Goal: Task Accomplishment & Management: Complete application form

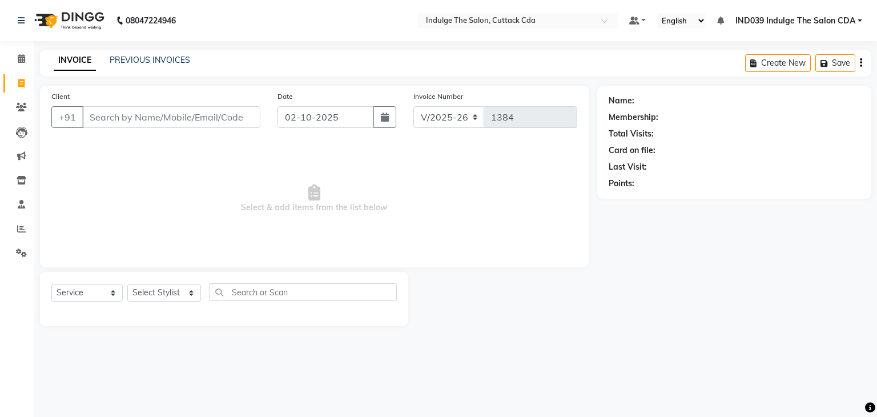
select select "7297"
select select "service"
click at [172, 119] on input "Client" at bounding box center [171, 117] width 178 height 22
click at [160, 300] on select "Select Stylist [PERSON_NAME]( Therapist ) [PERSON_NAME] IND039 Indulge The Salo…" at bounding box center [164, 293] width 74 height 18
select select "86601"
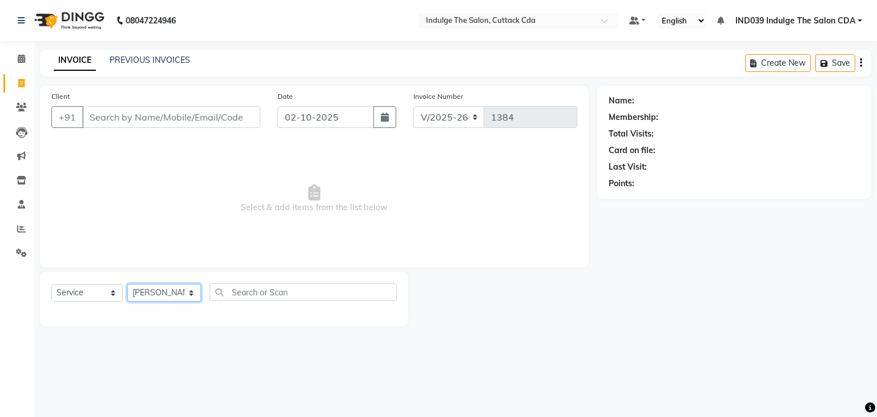
click at [127, 284] on select "Select Stylist [PERSON_NAME]( Therapist ) [PERSON_NAME] IND039 Indulge The Salo…" at bounding box center [164, 293] width 74 height 18
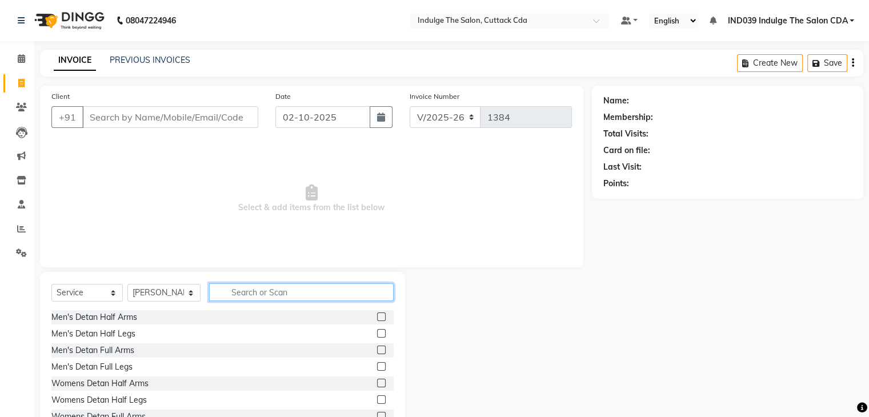
click at [286, 293] on input "text" at bounding box center [301, 292] width 184 height 18
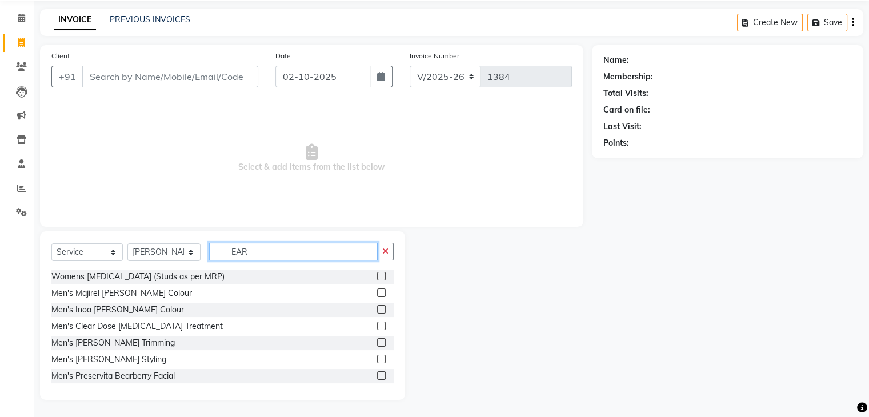
type input "EAR"
click at [377, 275] on label at bounding box center [381, 276] width 9 height 9
click at [377, 275] on input "checkbox" at bounding box center [380, 276] width 7 height 7
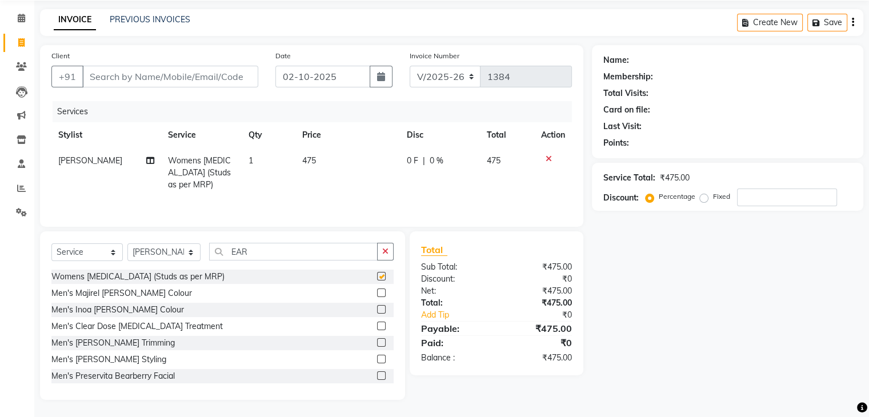
checkbox input "false"
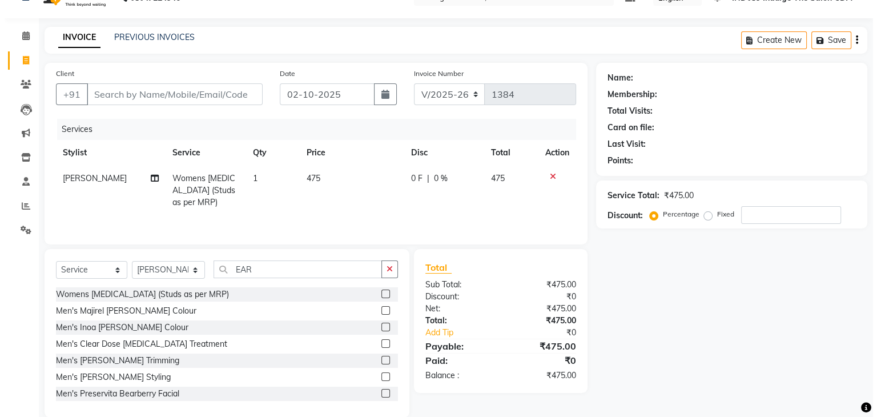
scroll to position [41, 0]
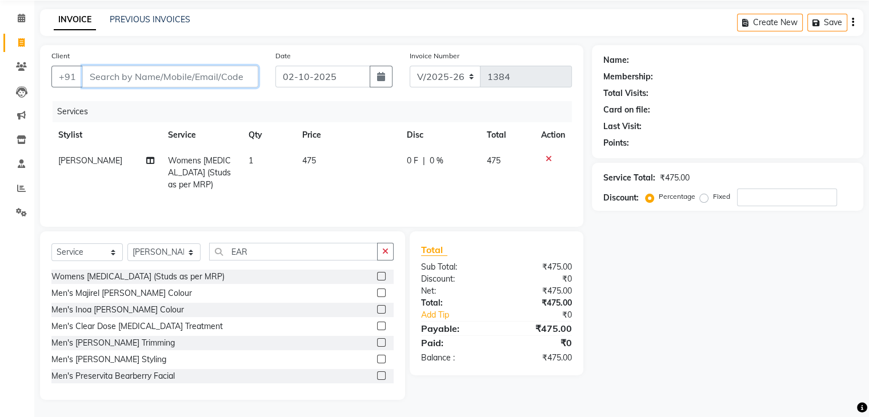
click at [110, 75] on input "Client" at bounding box center [170, 77] width 176 height 22
click at [145, 73] on input "Client" at bounding box center [170, 77] width 176 height 22
type input "8"
type input "0"
type input "8658074119"
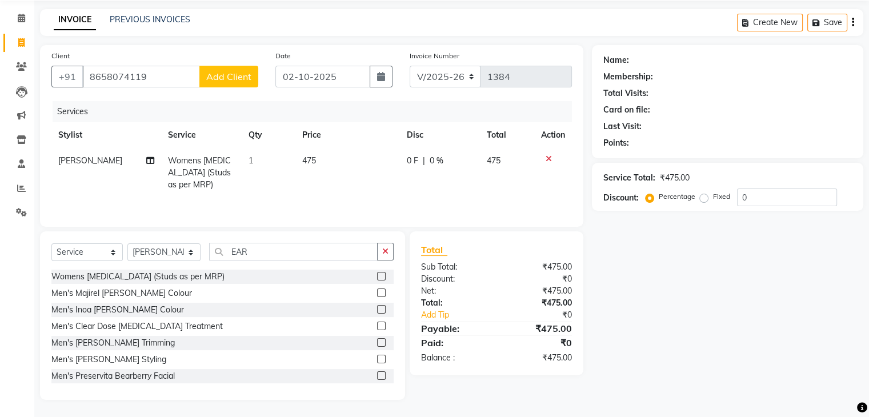
click at [223, 76] on span "Add Client" at bounding box center [228, 76] width 45 height 11
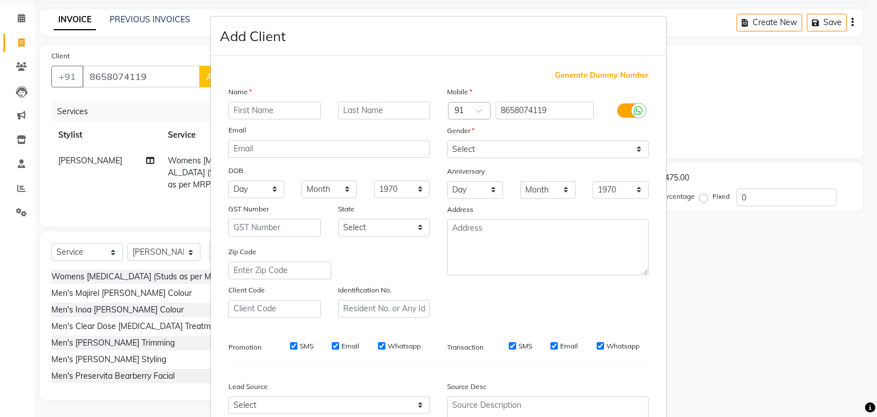
click at [259, 105] on input "text" at bounding box center [274, 111] width 93 height 18
type input "NISCHIT"
type input "BEHERA"
drag, startPoint x: 514, startPoint y: 150, endPoint x: 515, endPoint y: 159, distance: 9.2
click at [515, 159] on div "Mobile Country Code × 91 8658074119 Gender Select [DEMOGRAPHIC_DATA] [DEMOGRAPH…" at bounding box center [548, 202] width 219 height 232
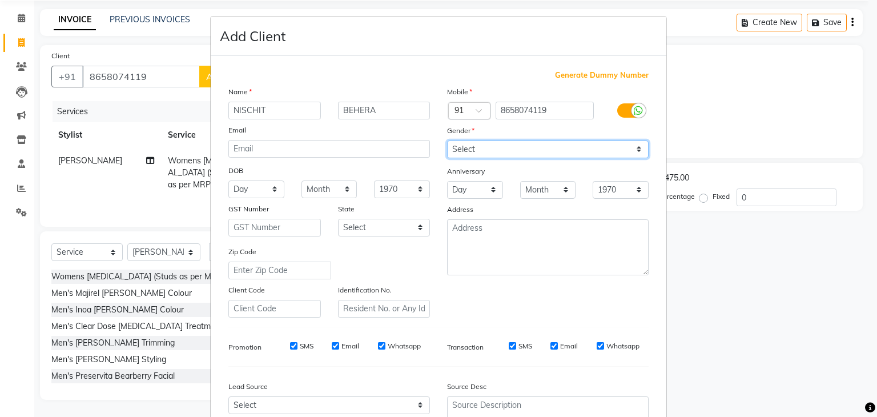
select select "[DEMOGRAPHIC_DATA]"
click at [447, 141] on select "Select [DEMOGRAPHIC_DATA] [DEMOGRAPHIC_DATA] Other Prefer Not To Say" at bounding box center [548, 149] width 202 height 18
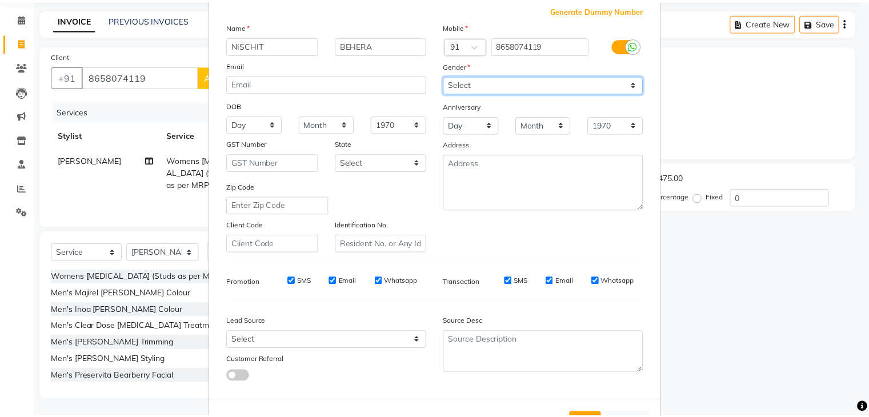
scroll to position [116, 0]
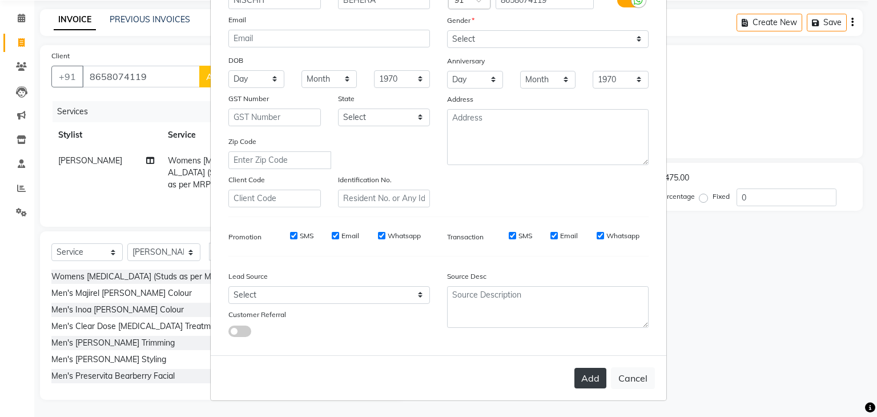
click at [586, 382] on button "Add" at bounding box center [590, 378] width 32 height 21
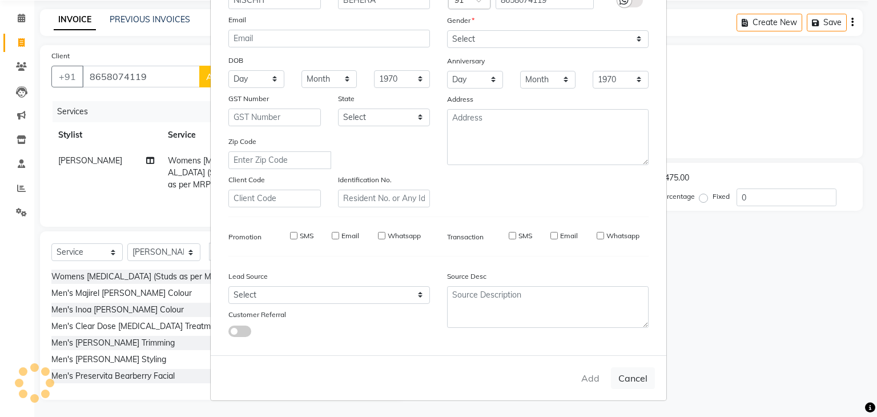
select select
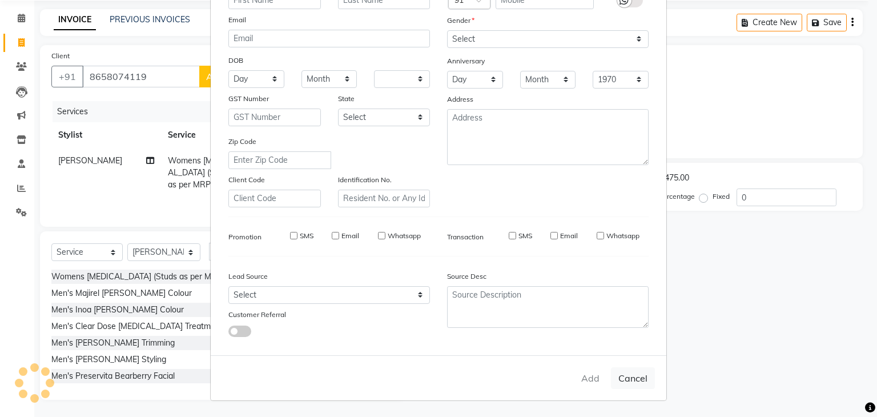
select select
checkbox input "false"
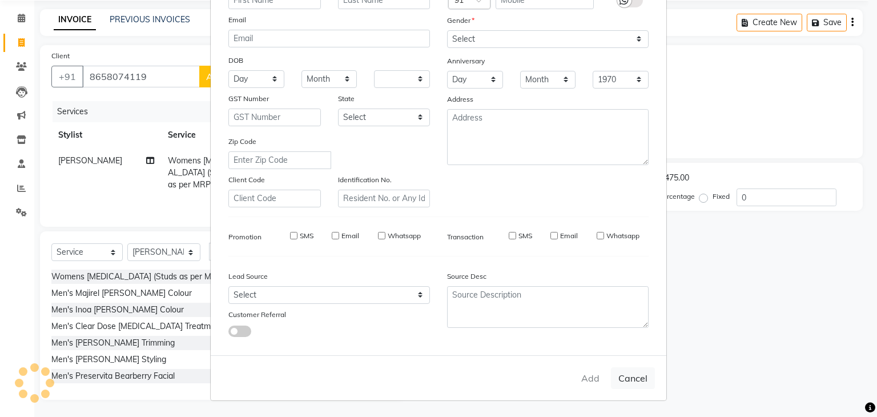
checkbox input "false"
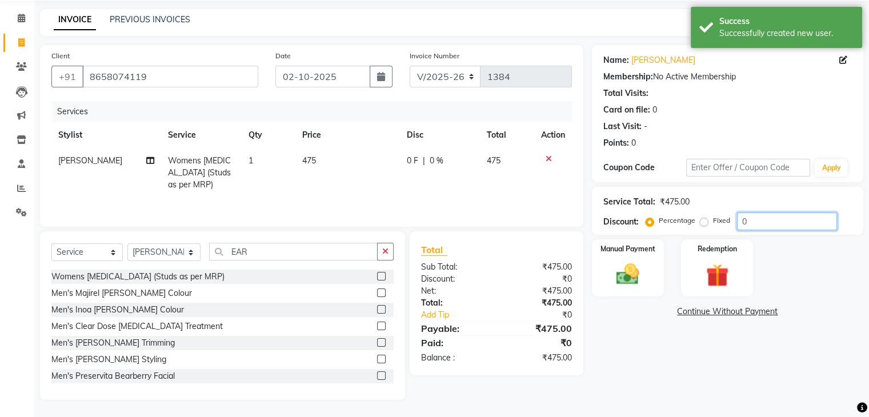
click at [761, 218] on input "0" at bounding box center [787, 221] width 100 height 18
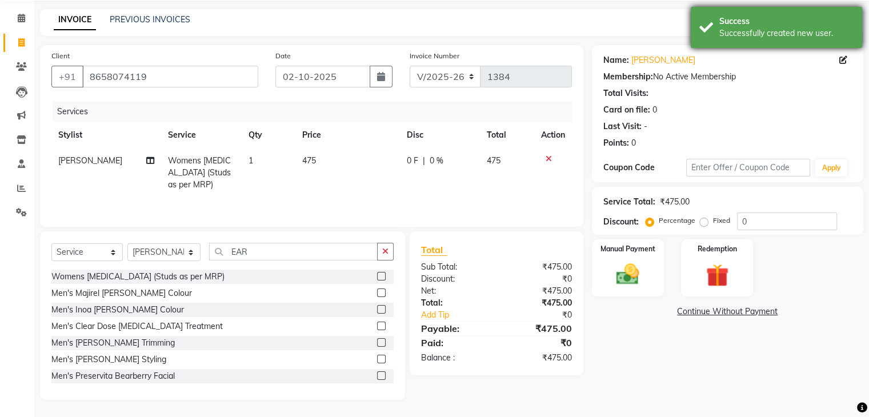
click at [788, 17] on div "Success" at bounding box center [786, 21] width 134 height 12
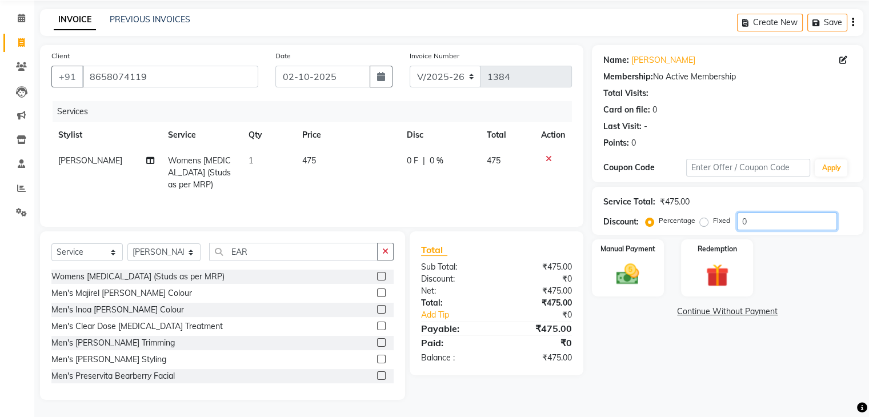
click at [750, 220] on input "0" at bounding box center [787, 221] width 100 height 18
click at [631, 263] on img at bounding box center [627, 274] width 38 height 27
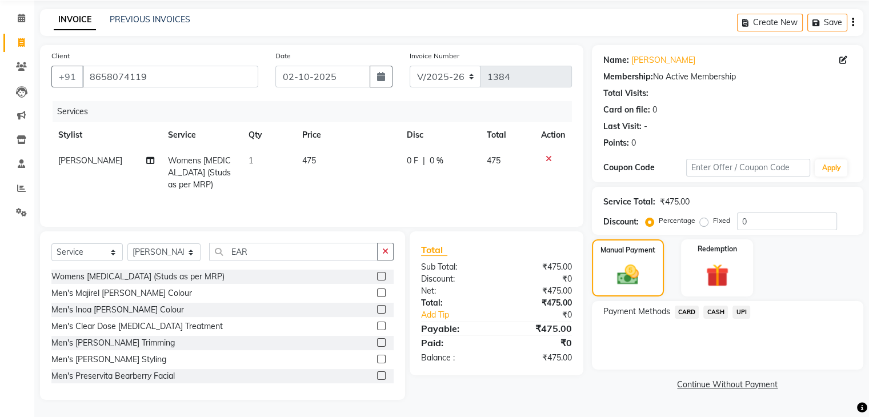
click at [742, 311] on span "UPI" at bounding box center [741, 312] width 18 height 13
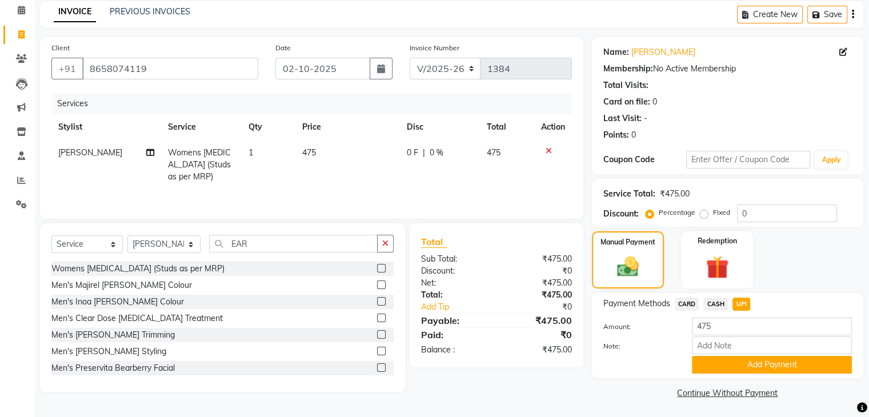
scroll to position [51, 0]
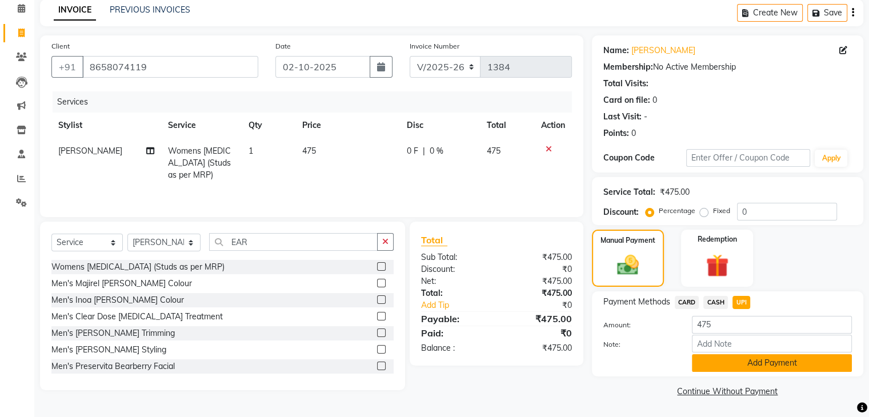
click at [788, 362] on button "Add Payment" at bounding box center [772, 363] width 160 height 18
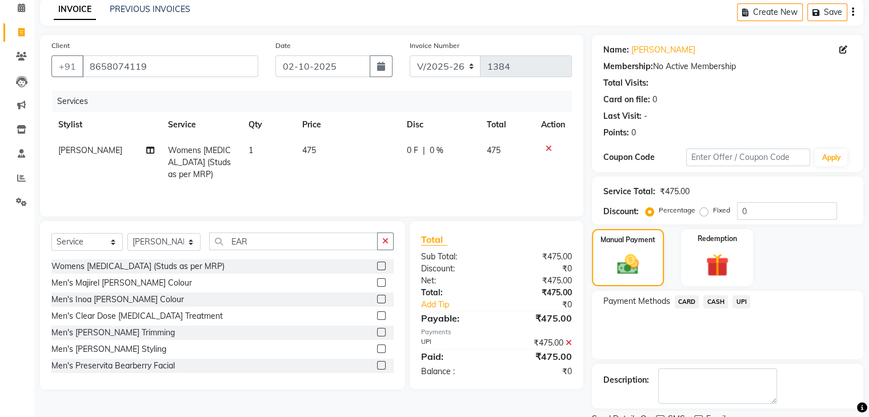
scroll to position [98, 0]
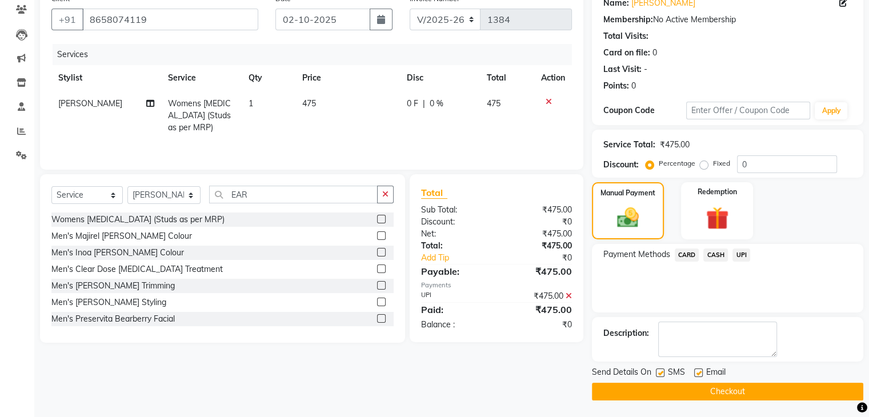
click at [784, 387] on button "Checkout" at bounding box center [727, 392] width 271 height 18
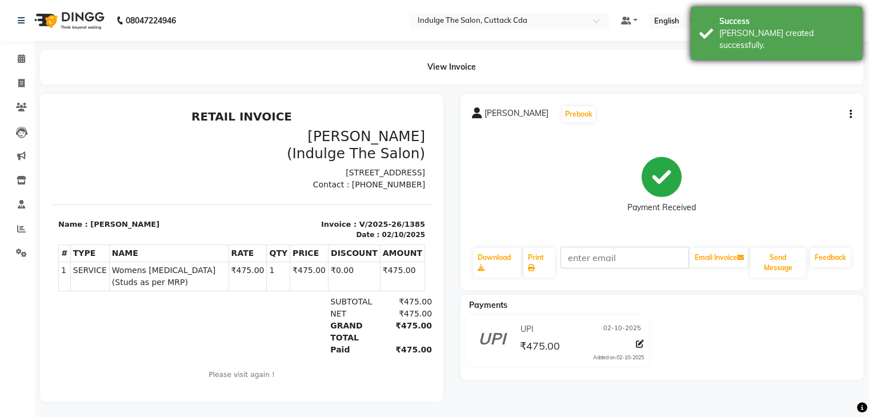
click at [775, 21] on div "Success" at bounding box center [786, 21] width 134 height 12
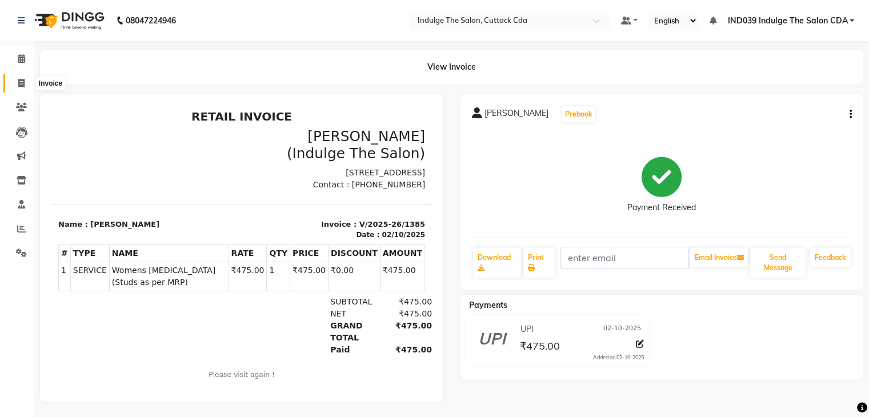
click at [21, 83] on icon at bounding box center [21, 83] width 6 height 9
select select "7297"
select select "service"
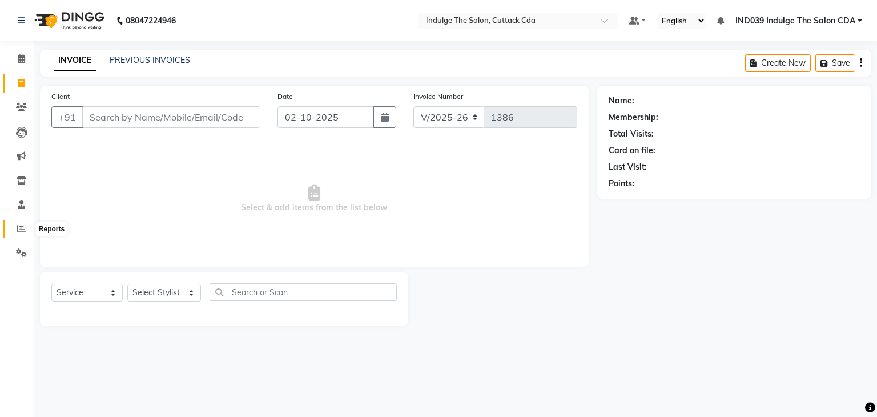
click at [23, 226] on icon at bounding box center [21, 228] width 9 height 9
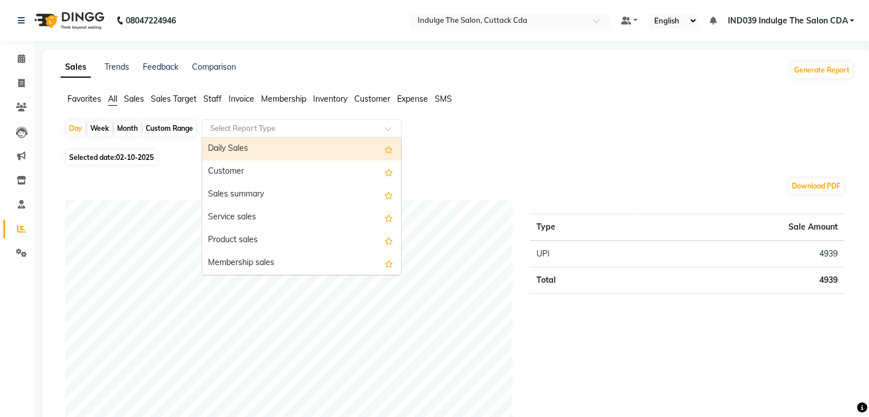
click at [258, 130] on input "text" at bounding box center [290, 128] width 164 height 11
click at [258, 147] on div "Daily Sales" at bounding box center [301, 149] width 199 height 23
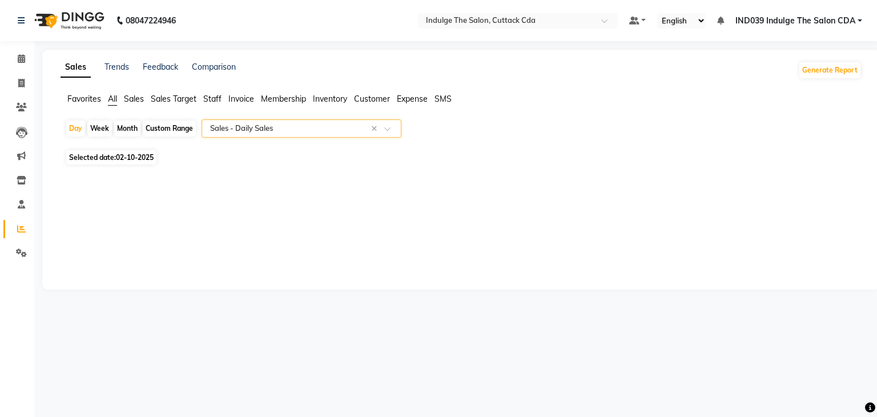
select select "full_report"
select select "csv"
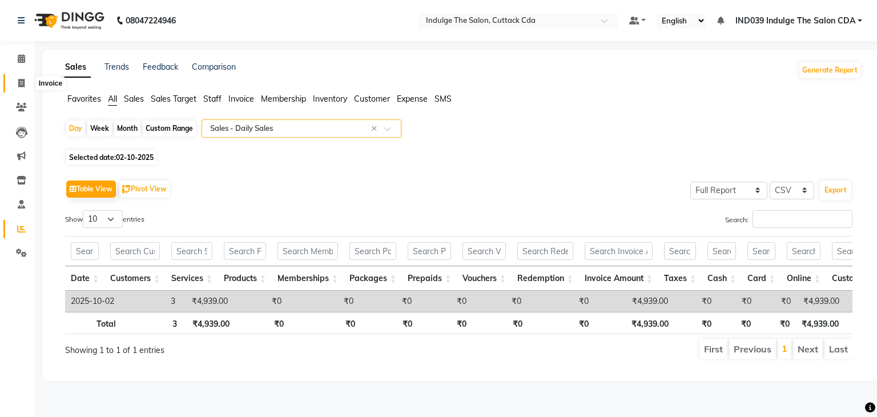
click at [20, 79] on icon at bounding box center [21, 83] width 6 height 9
select select "service"
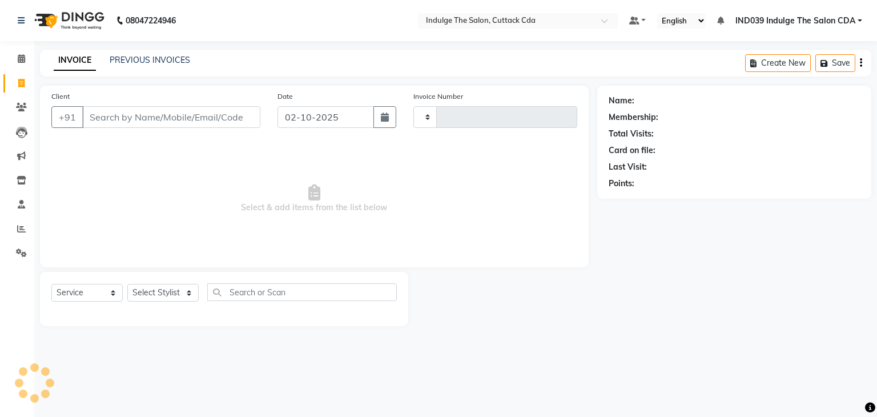
type input "1386"
select select "7297"
click at [177, 117] on input "Client" at bounding box center [171, 117] width 178 height 22
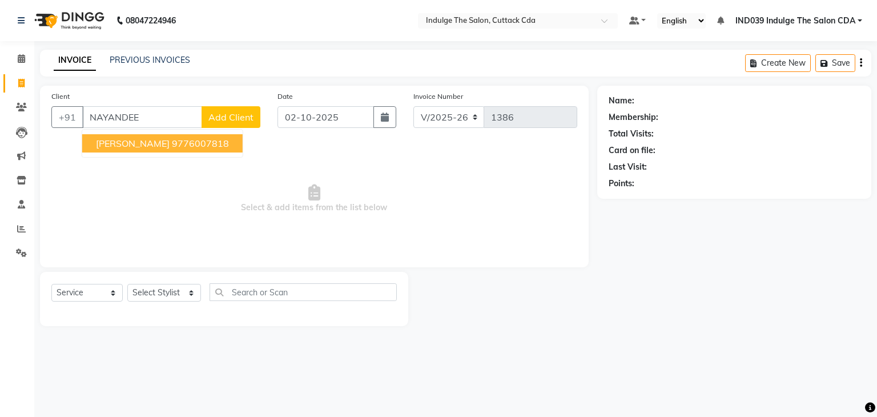
click at [170, 144] on span "[PERSON_NAME]" at bounding box center [133, 143] width 74 height 11
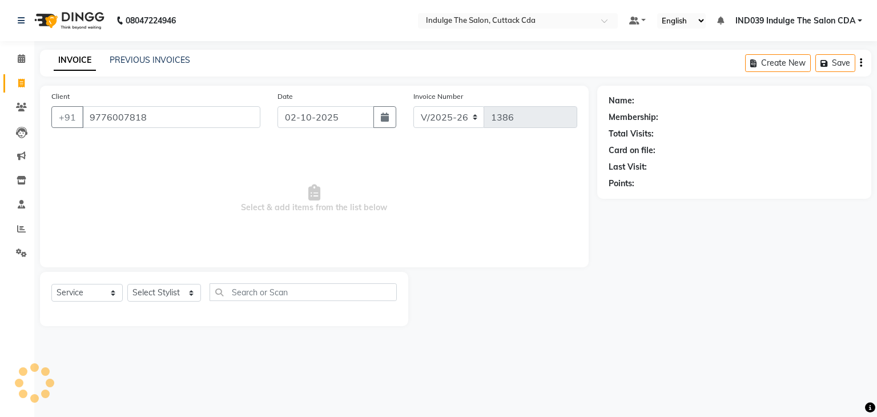
type input "9776007818"
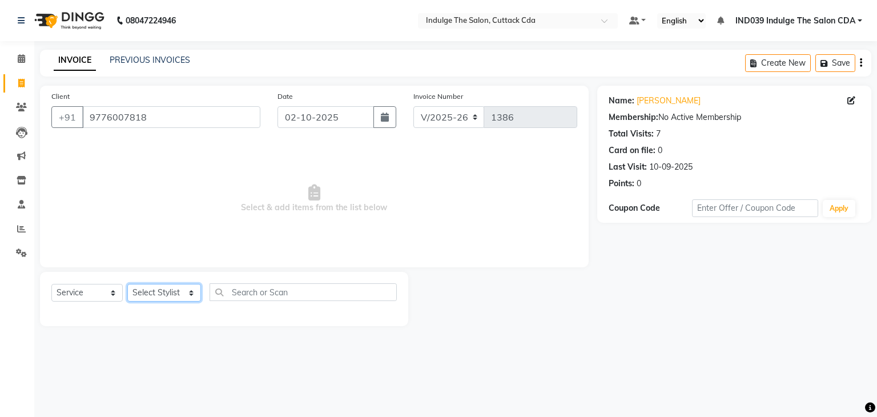
click at [151, 296] on select "Select Stylist [PERSON_NAME]( Therapist ) [PERSON_NAME] IND039 Indulge The Salo…" at bounding box center [164, 293] width 74 height 18
select select "87394"
click at [127, 284] on select "Select Stylist [PERSON_NAME]( Therapist ) [PERSON_NAME] IND039 Indulge The Salo…" at bounding box center [164, 293] width 74 height 18
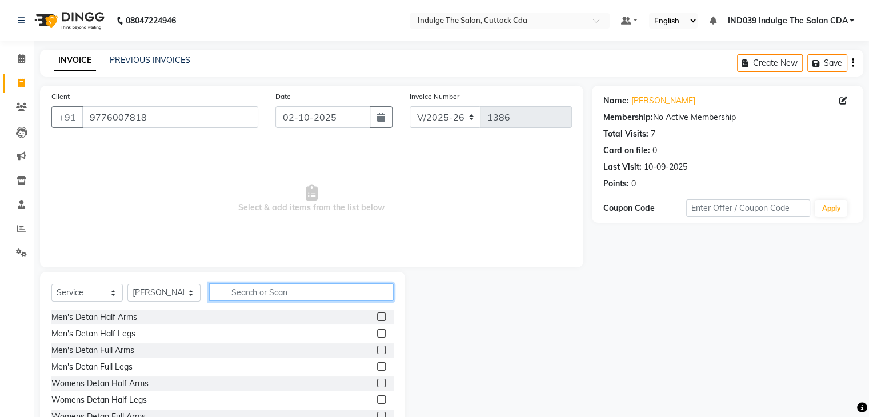
click at [278, 291] on input "text" at bounding box center [301, 292] width 184 height 18
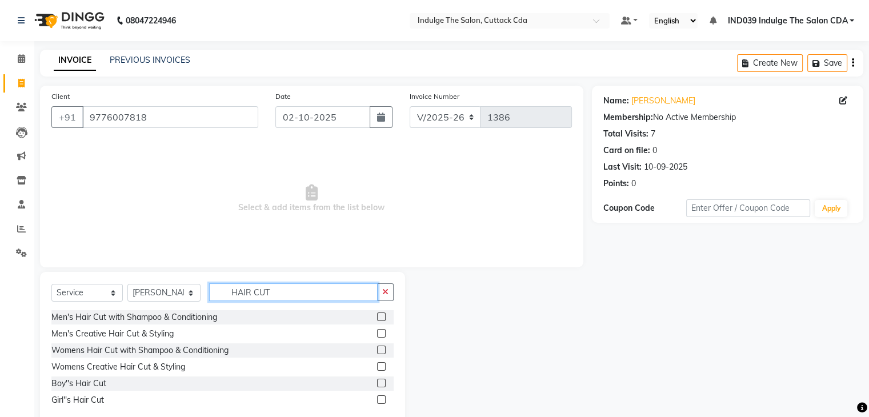
type input "HAIR CUT"
click at [379, 316] on label at bounding box center [381, 316] width 9 height 9
click at [379, 316] on input "checkbox" at bounding box center [380, 317] width 7 height 7
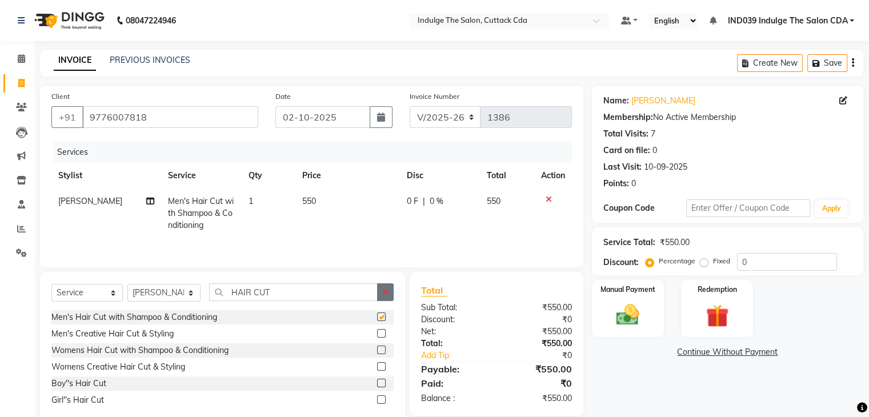
checkbox input "false"
click at [386, 292] on icon "button" at bounding box center [385, 292] width 6 height 8
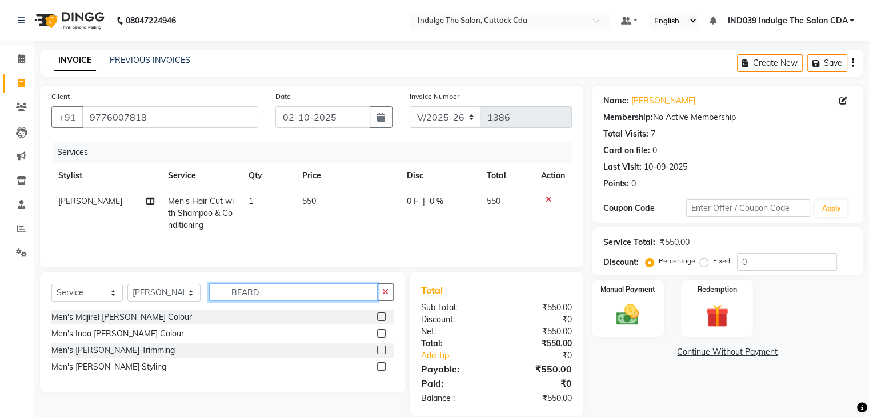
type input "BEARD"
click at [379, 366] on label at bounding box center [381, 366] width 9 height 9
click at [379, 366] on input "checkbox" at bounding box center [380, 366] width 7 height 7
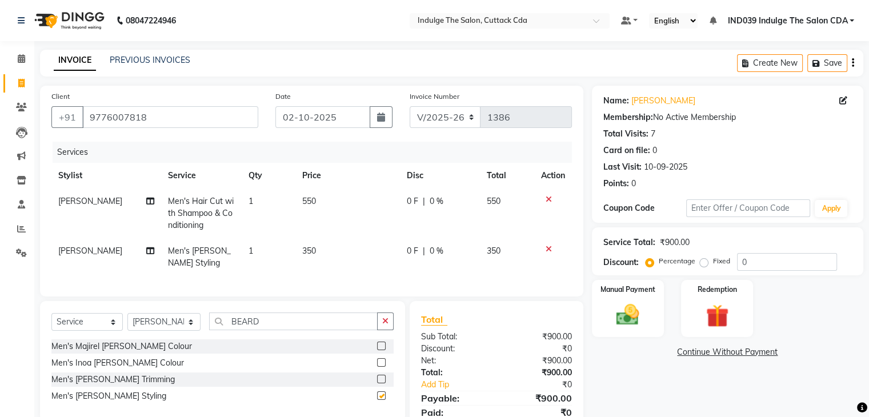
checkbox input "false"
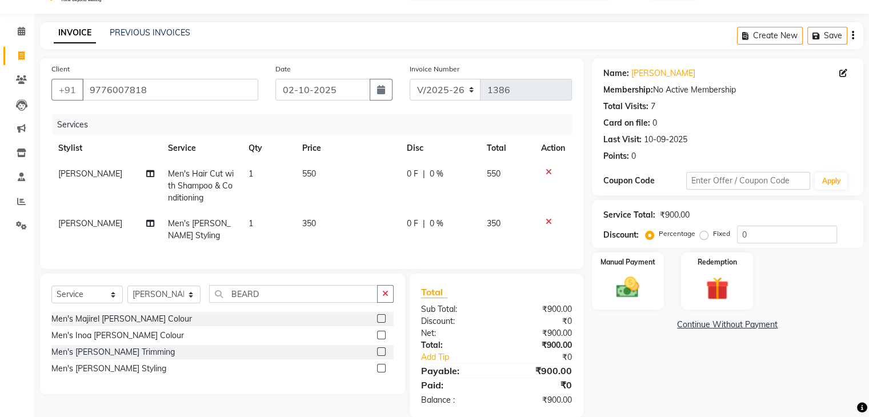
scroll to position [54, 0]
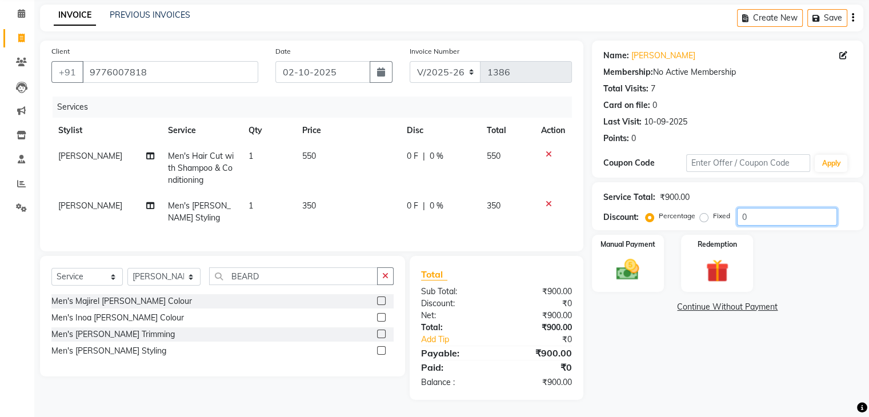
click at [761, 208] on input "0" at bounding box center [787, 217] width 100 height 18
type input "010"
click at [625, 256] on img at bounding box center [627, 269] width 38 height 27
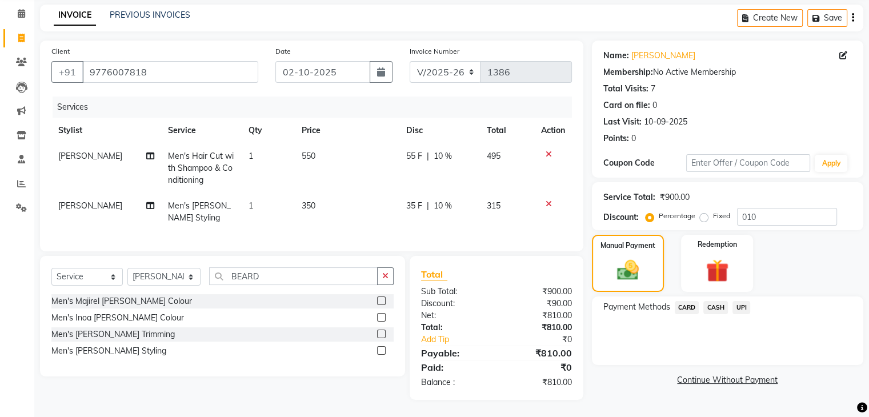
click at [715, 301] on span "CASH" at bounding box center [715, 307] width 25 height 13
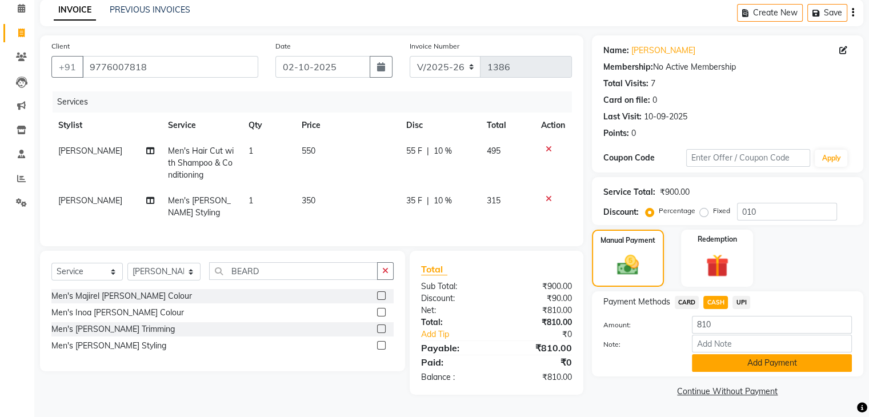
click at [745, 359] on button "Add Payment" at bounding box center [772, 363] width 160 height 18
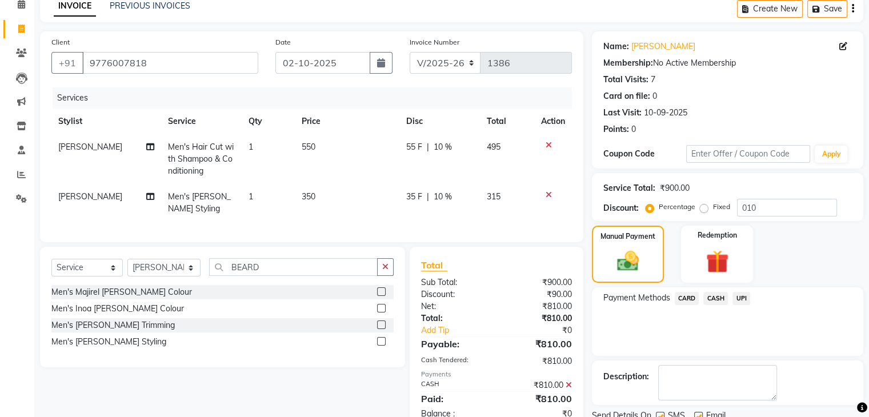
scroll to position [98, 0]
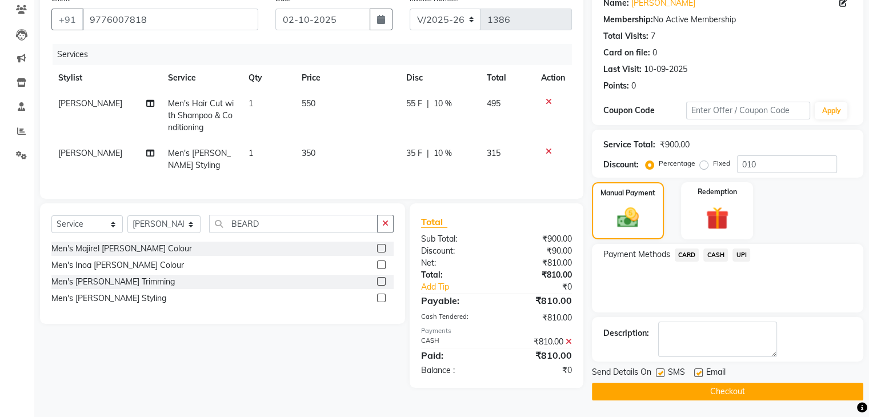
click at [756, 391] on button "Checkout" at bounding box center [727, 392] width 271 height 18
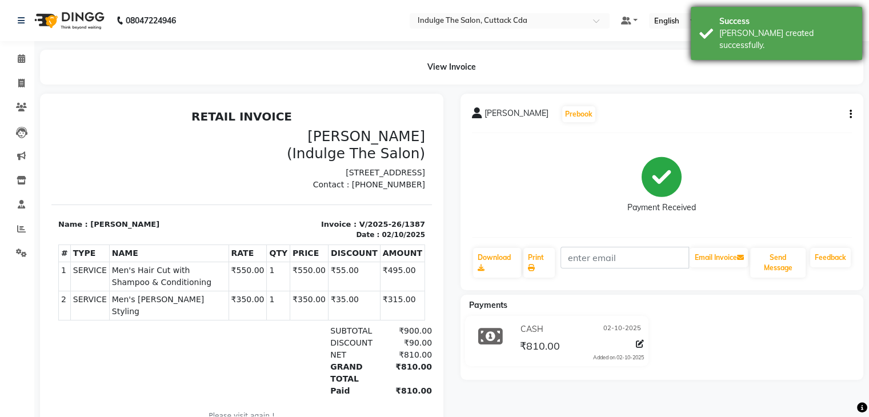
click at [762, 14] on div "Success [PERSON_NAME] created successfully." at bounding box center [775, 33] width 171 height 53
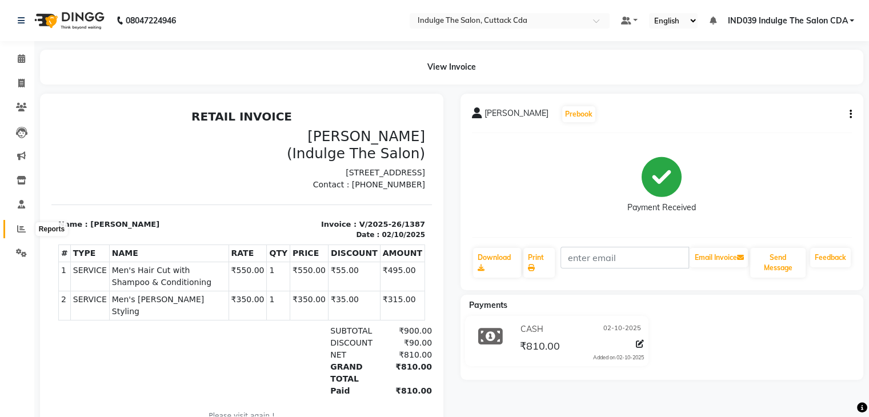
click at [23, 225] on icon at bounding box center [21, 228] width 9 height 9
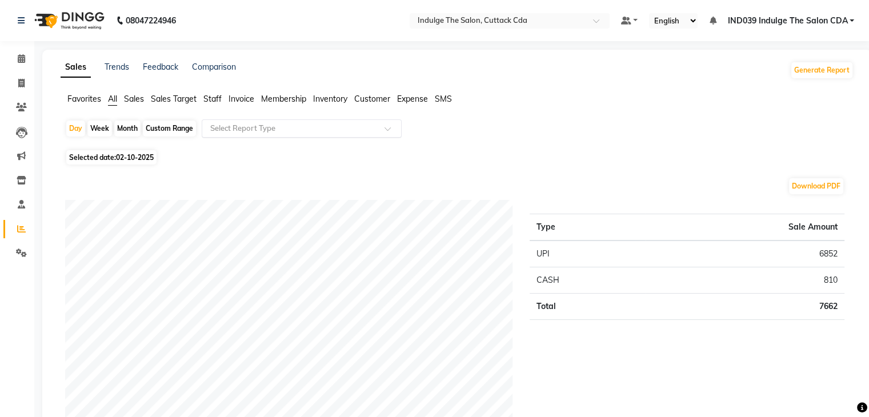
click at [251, 127] on input "text" at bounding box center [290, 128] width 164 height 11
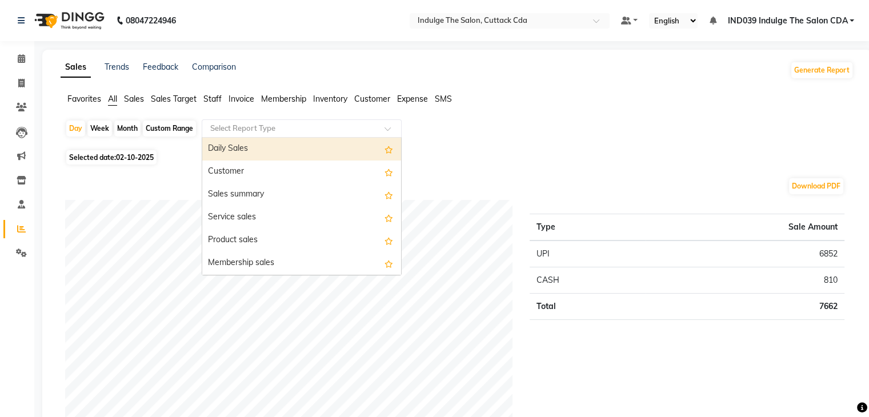
click at [255, 148] on div "Daily Sales" at bounding box center [301, 149] width 199 height 23
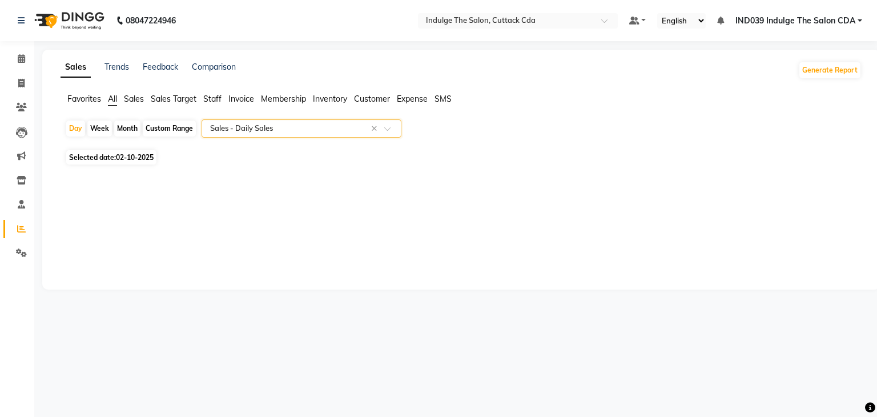
select select "full_report"
select select "csv"
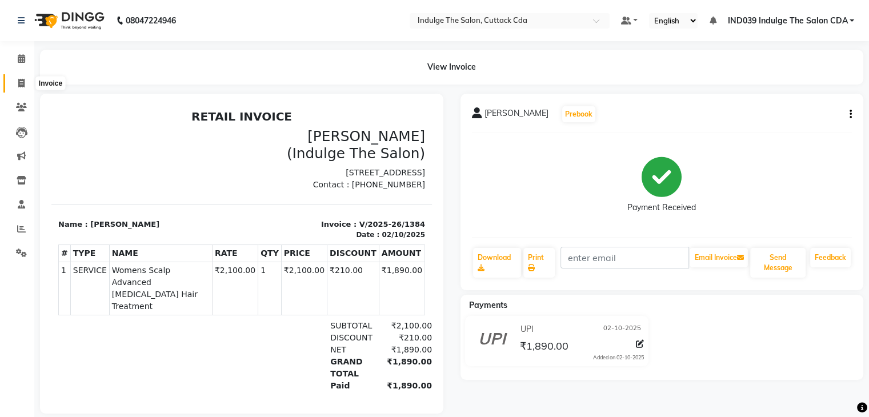
click at [23, 81] on icon at bounding box center [21, 83] width 6 height 9
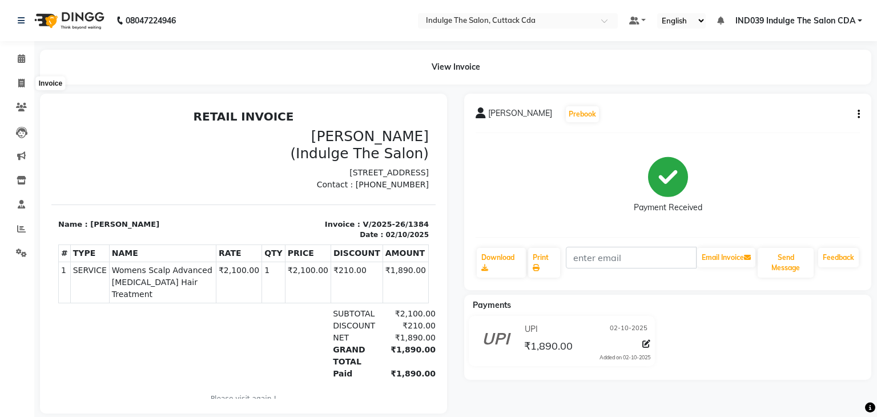
select select "7297"
select select "service"
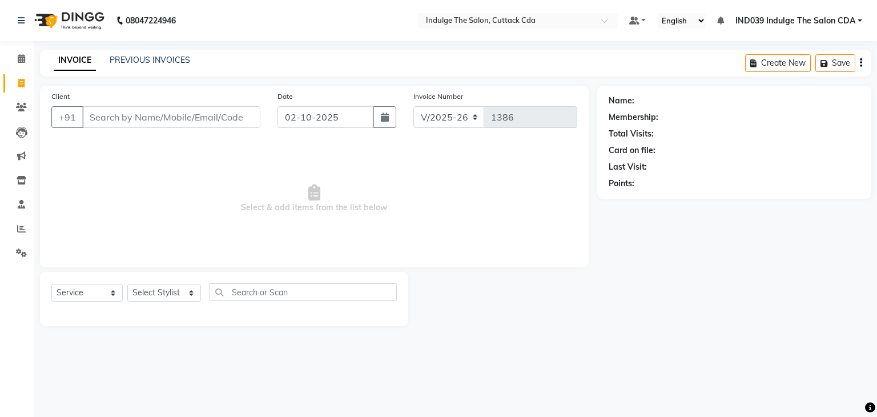
click at [141, 115] on input "Client" at bounding box center [171, 117] width 178 height 22
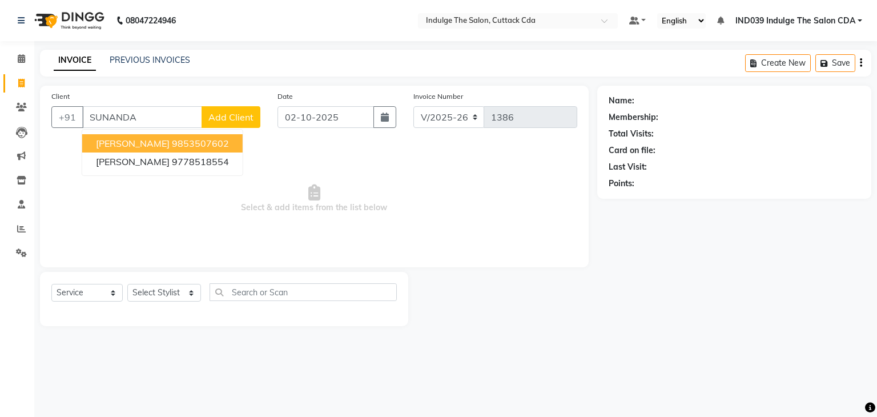
click at [162, 144] on span "[PERSON_NAME]" at bounding box center [133, 143] width 74 height 11
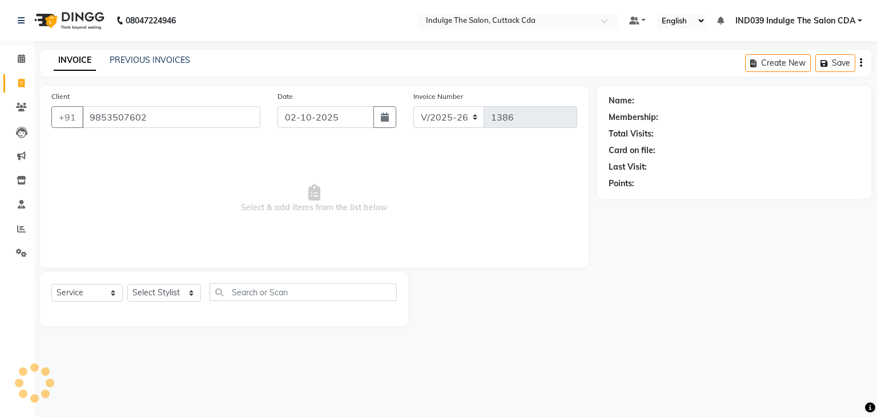
type input "9853507602"
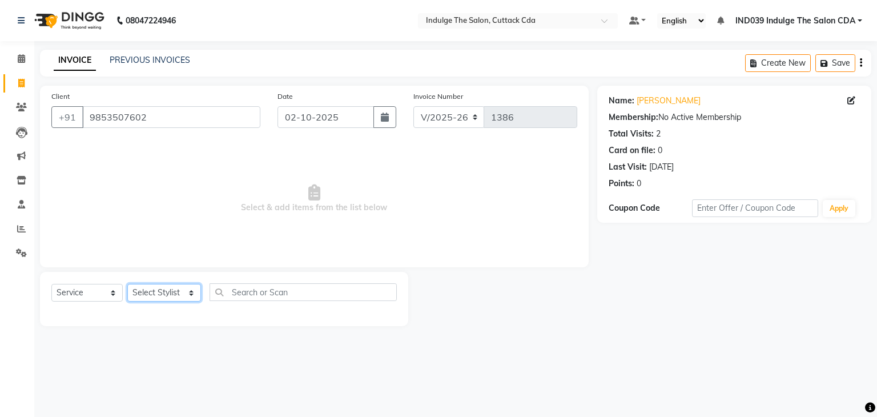
drag, startPoint x: 165, startPoint y: 295, endPoint x: 166, endPoint y: 288, distance: 7.4
click at [165, 295] on select "Select Stylist [PERSON_NAME]( Therapist ) [PERSON_NAME] IND039 Indulge The Salo…" at bounding box center [164, 293] width 74 height 18
select select "67880"
click at [127, 284] on select "Select Stylist [PERSON_NAME]( Therapist ) [PERSON_NAME] IND039 Indulge The Salo…" at bounding box center [164, 293] width 74 height 18
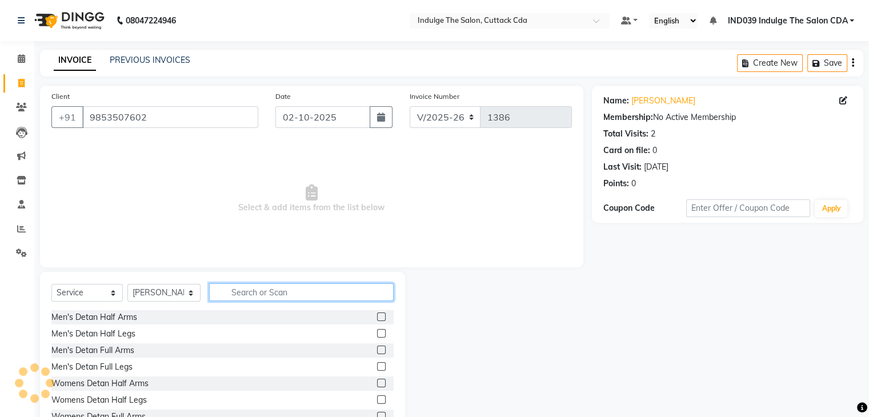
click at [271, 299] on input "text" at bounding box center [301, 292] width 184 height 18
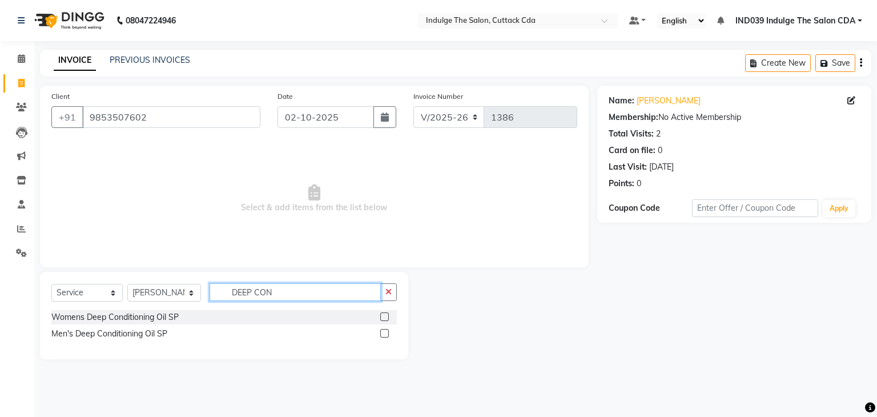
type input "DEEP CON"
click at [382, 314] on label at bounding box center [384, 316] width 9 height 9
click at [382, 314] on input "checkbox" at bounding box center [383, 317] width 7 height 7
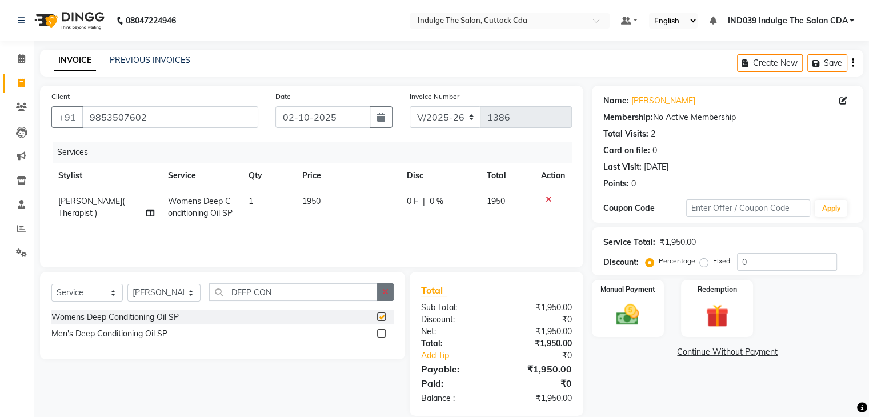
checkbox input "false"
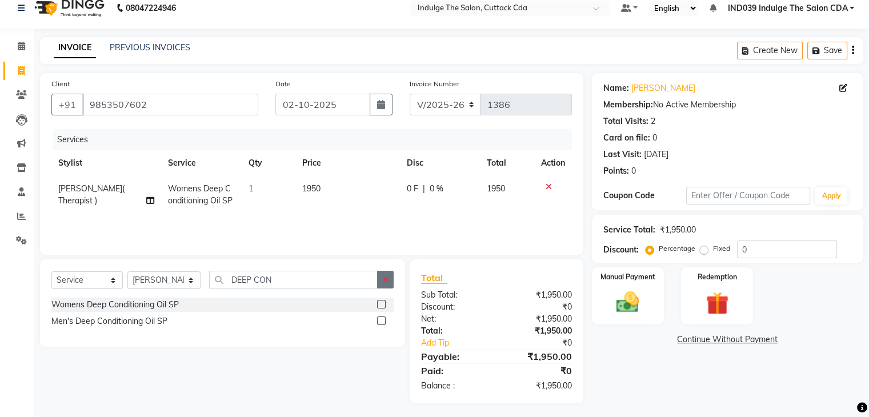
scroll to position [16, 0]
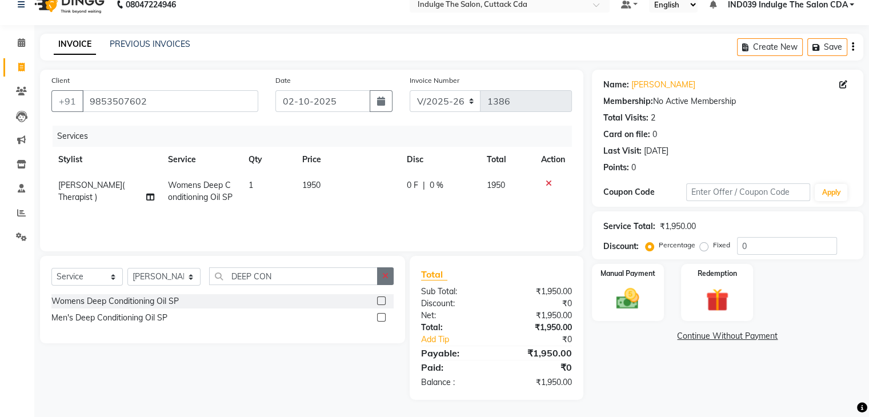
click at [385, 272] on icon "button" at bounding box center [385, 276] width 6 height 8
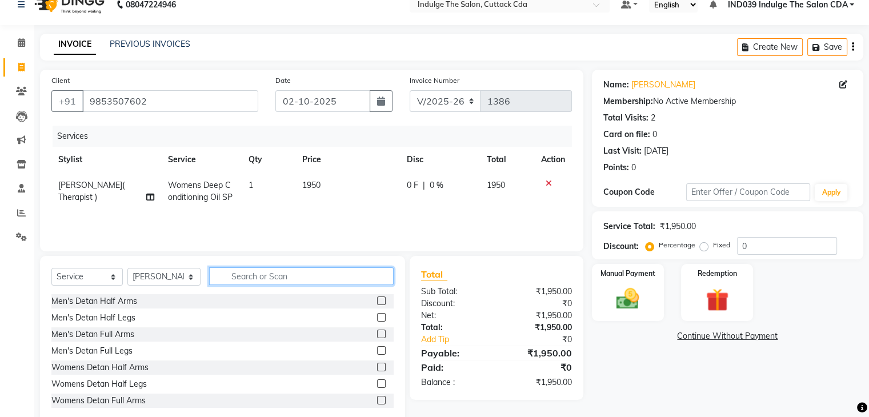
click at [288, 277] on input "text" at bounding box center [301, 276] width 184 height 18
click at [164, 275] on select "Select Stylist [PERSON_NAME]( Therapist ) [PERSON_NAME] IND039 Indulge The Salo…" at bounding box center [163, 277] width 73 height 18
select select "91380"
click at [127, 268] on select "Select Stylist [PERSON_NAME]( Therapist ) [PERSON_NAME] IND039 Indulge The Salo…" at bounding box center [163, 277] width 73 height 18
click at [263, 276] on input "text" at bounding box center [301, 276] width 184 height 18
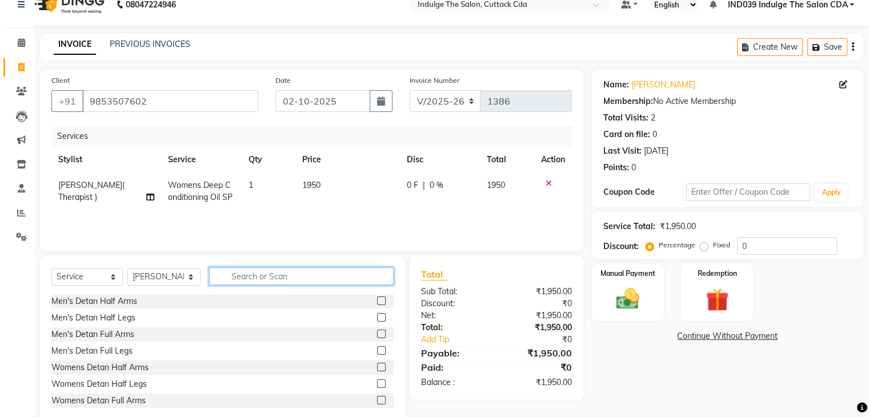
click at [240, 275] on input "text" at bounding box center [301, 276] width 184 height 18
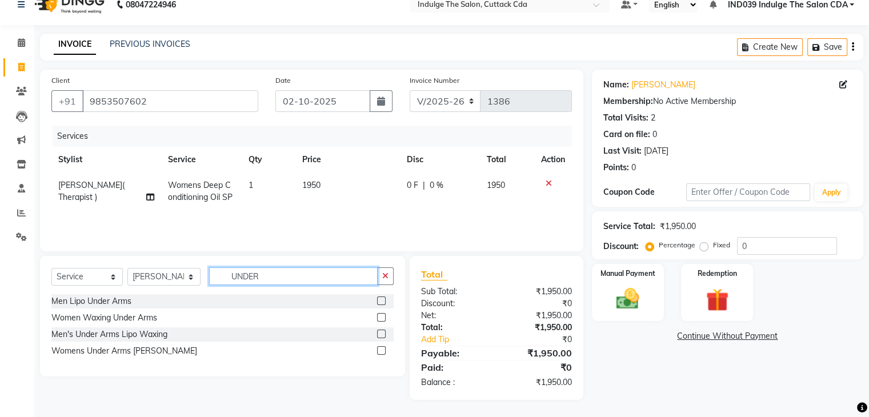
type input "UNDER"
click at [383, 333] on label at bounding box center [381, 334] width 9 height 9
click at [383, 333] on input "checkbox" at bounding box center [380, 334] width 7 height 7
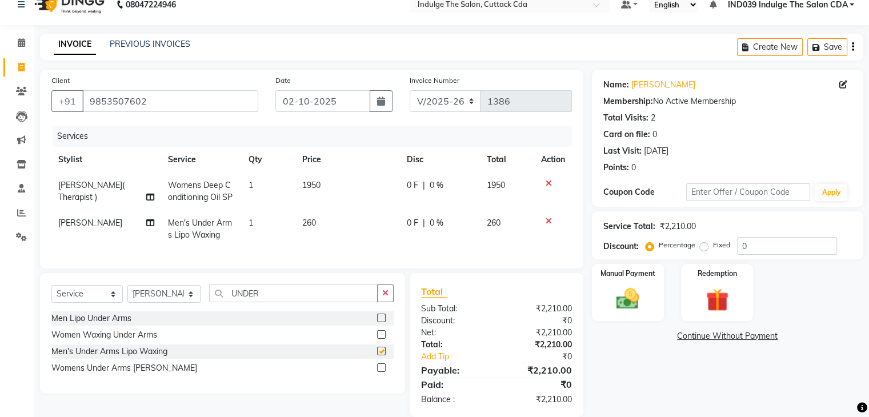
scroll to position [42, 0]
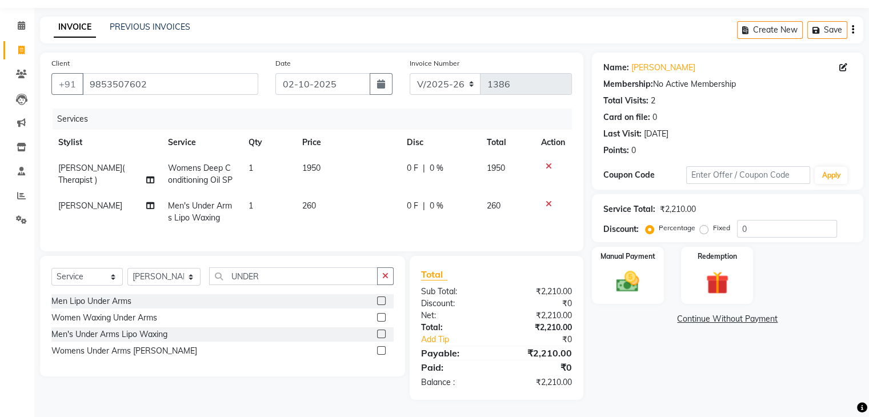
checkbox input "false"
click at [765, 220] on input "0" at bounding box center [787, 229] width 100 height 18
click at [548, 200] on icon at bounding box center [548, 204] width 6 height 8
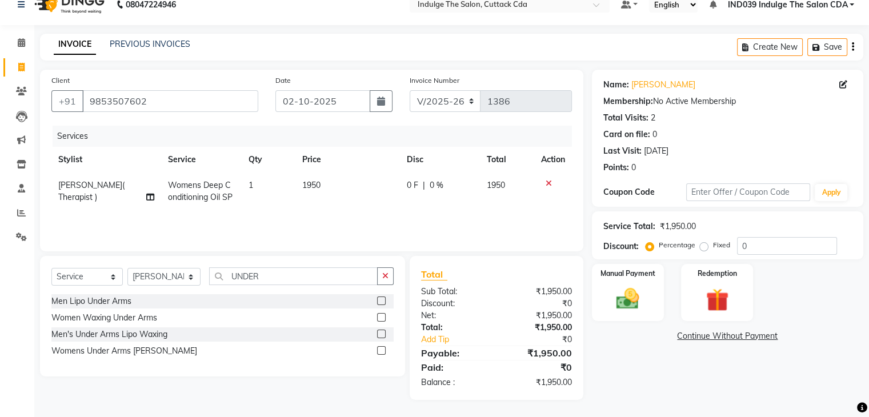
scroll to position [16, 0]
click at [381, 349] on label at bounding box center [381, 350] width 9 height 9
click at [381, 349] on input "checkbox" at bounding box center [380, 350] width 7 height 7
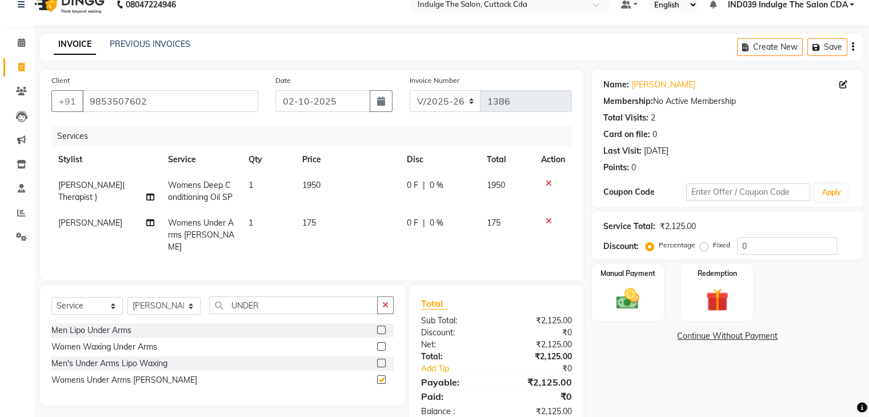
scroll to position [42, 0]
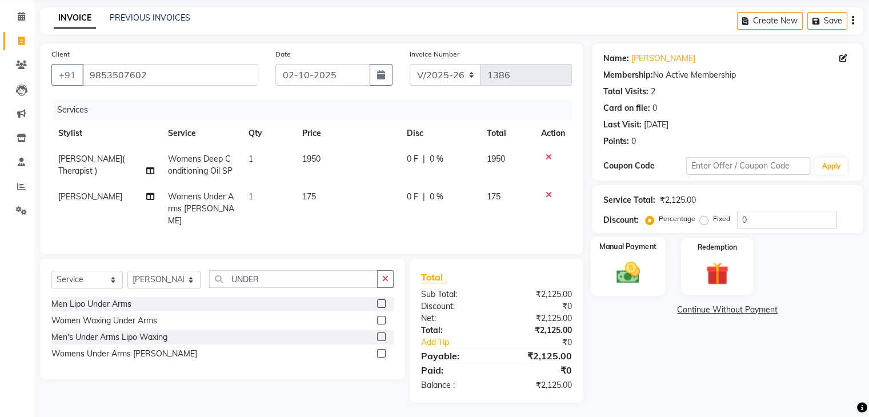
checkbox input "false"
click at [763, 219] on input "0" at bounding box center [787, 220] width 100 height 18
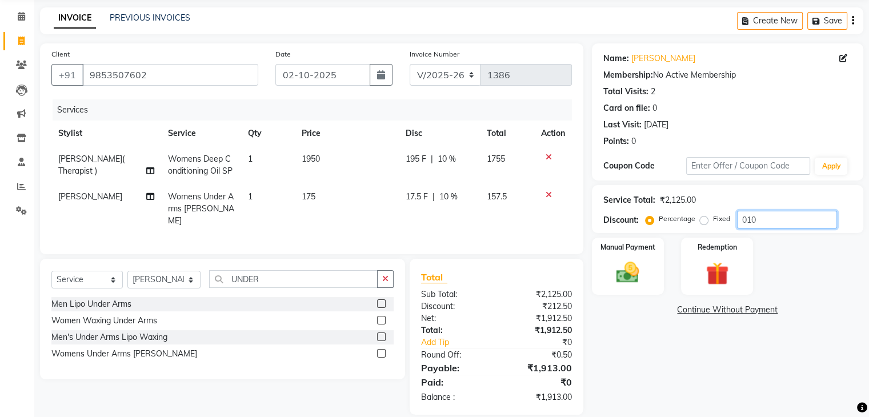
type input "010"
click at [641, 263] on img at bounding box center [627, 272] width 38 height 27
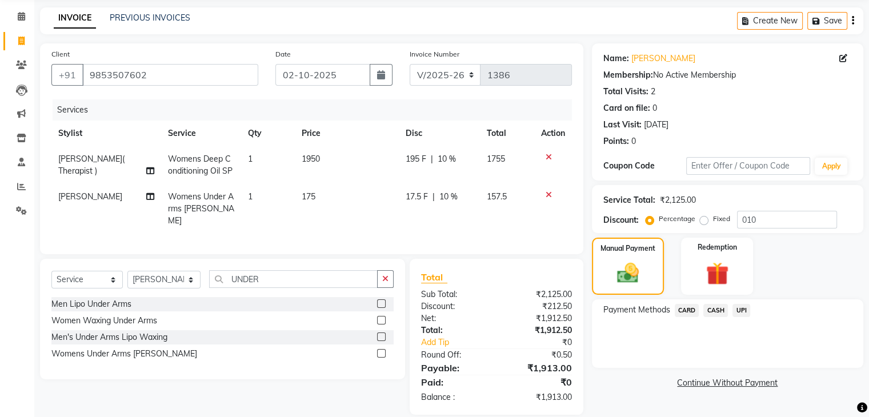
click at [739, 306] on span "UPI" at bounding box center [741, 310] width 18 height 13
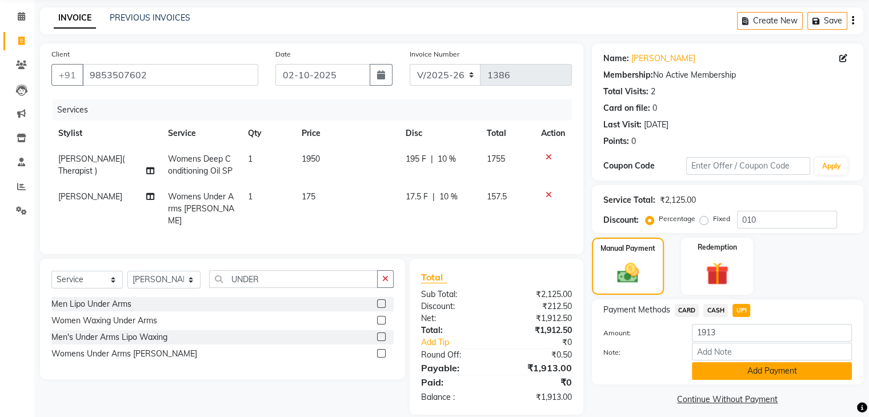
click at [779, 371] on button "Add Payment" at bounding box center [772, 371] width 160 height 18
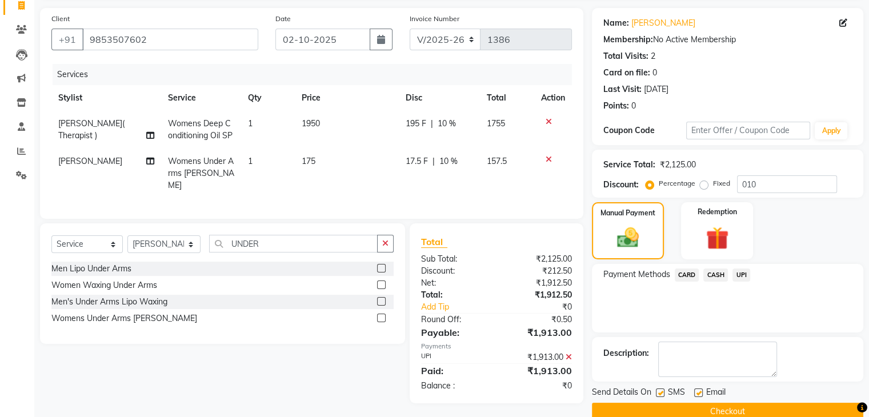
scroll to position [98, 0]
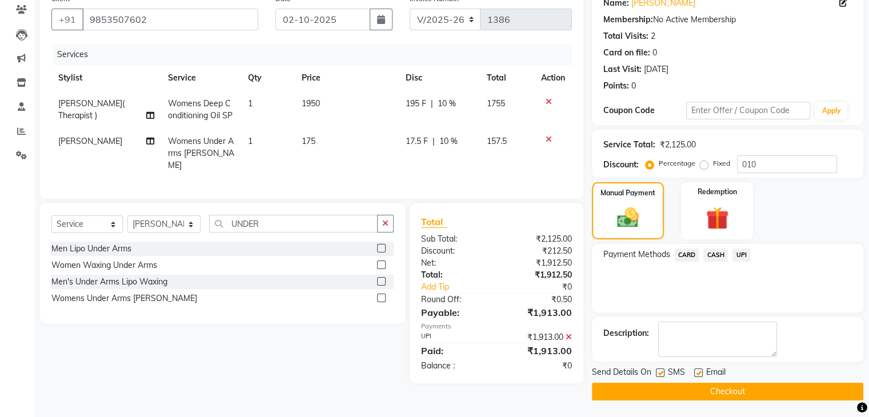
click at [785, 396] on button "Checkout" at bounding box center [727, 392] width 271 height 18
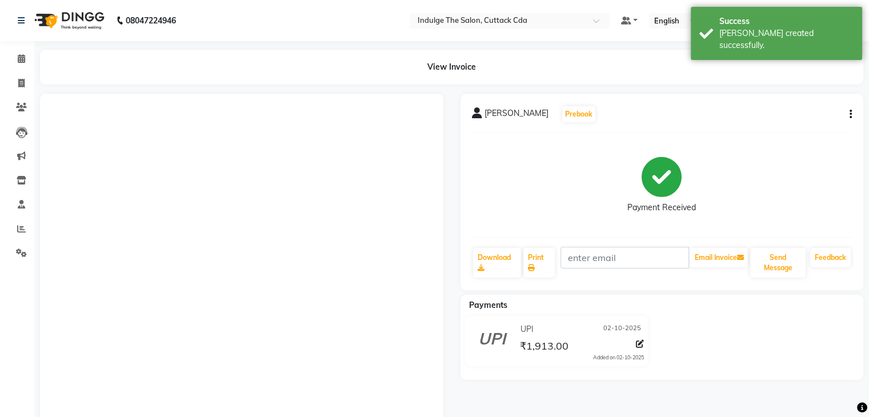
drag, startPoint x: 790, startPoint y: 7, endPoint x: 781, endPoint y: 78, distance: 71.3
click at [790, 14] on div "Success [PERSON_NAME] created successfully." at bounding box center [775, 33] width 171 height 53
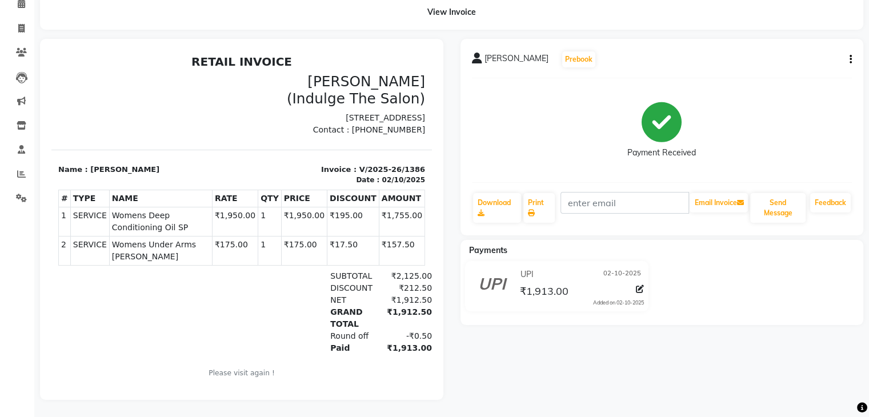
scroll to position [57, 0]
